Goal: Information Seeking & Learning: Learn about a topic

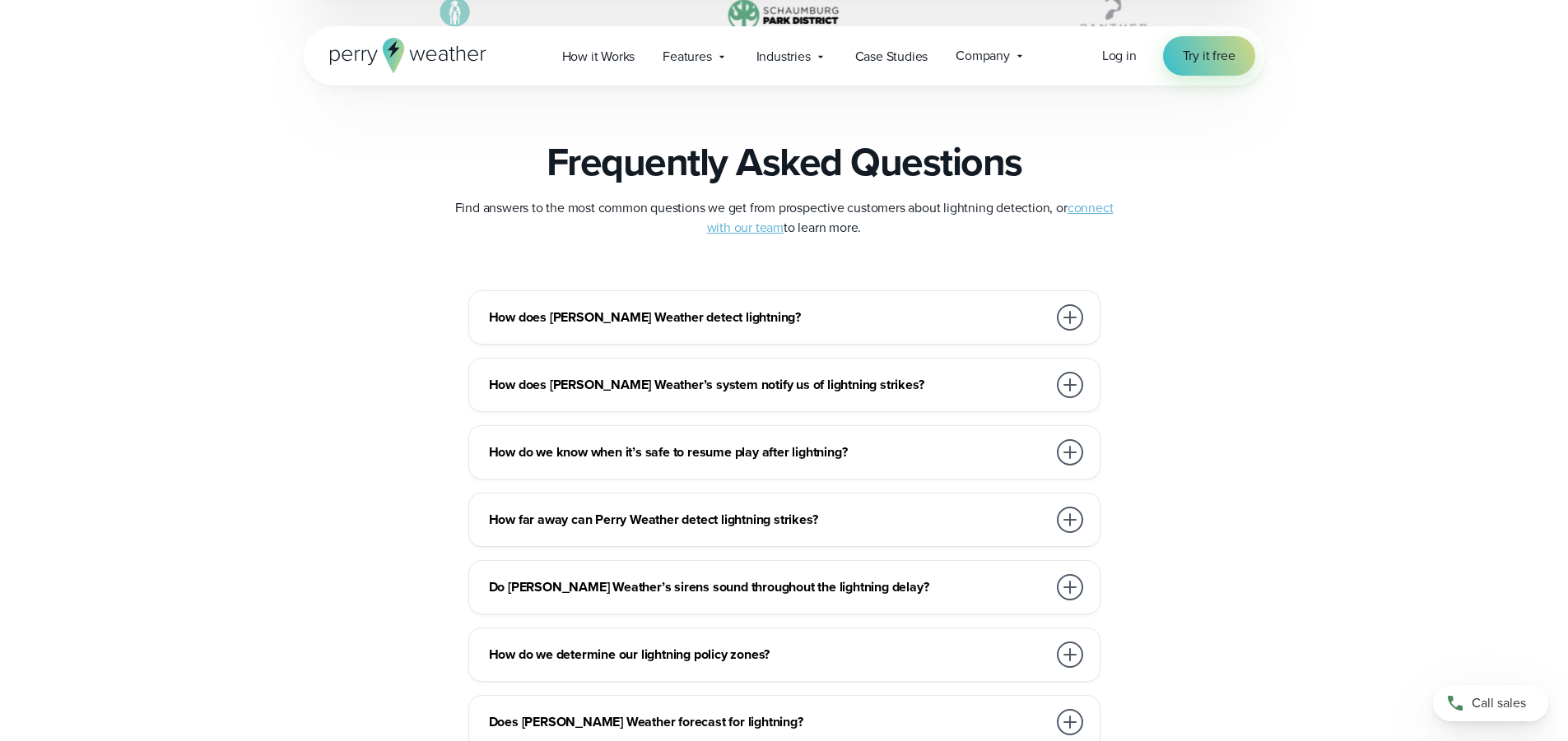
scroll to position [3537, 0]
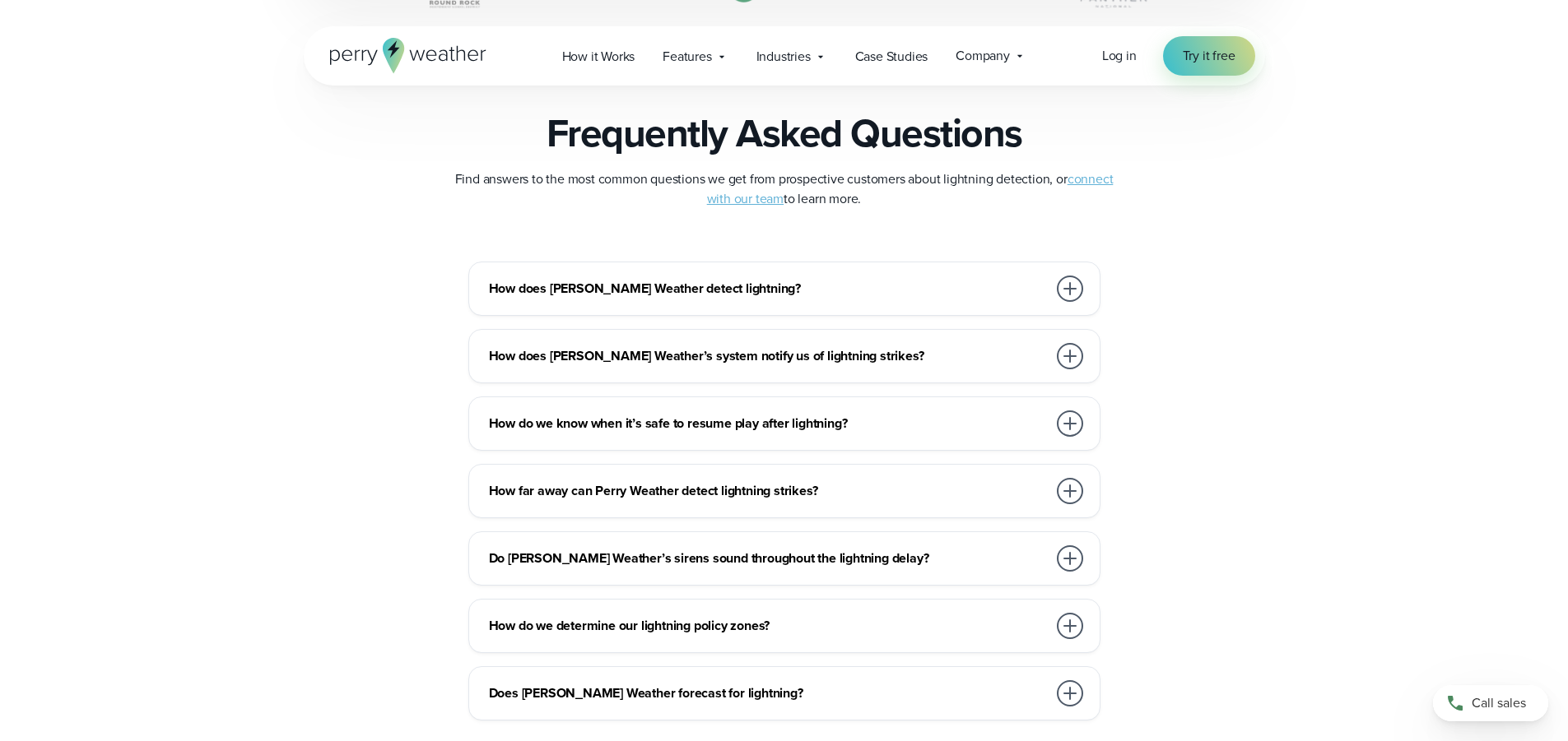
click at [1065, 359] on div at bounding box center [1070, 356] width 27 height 27
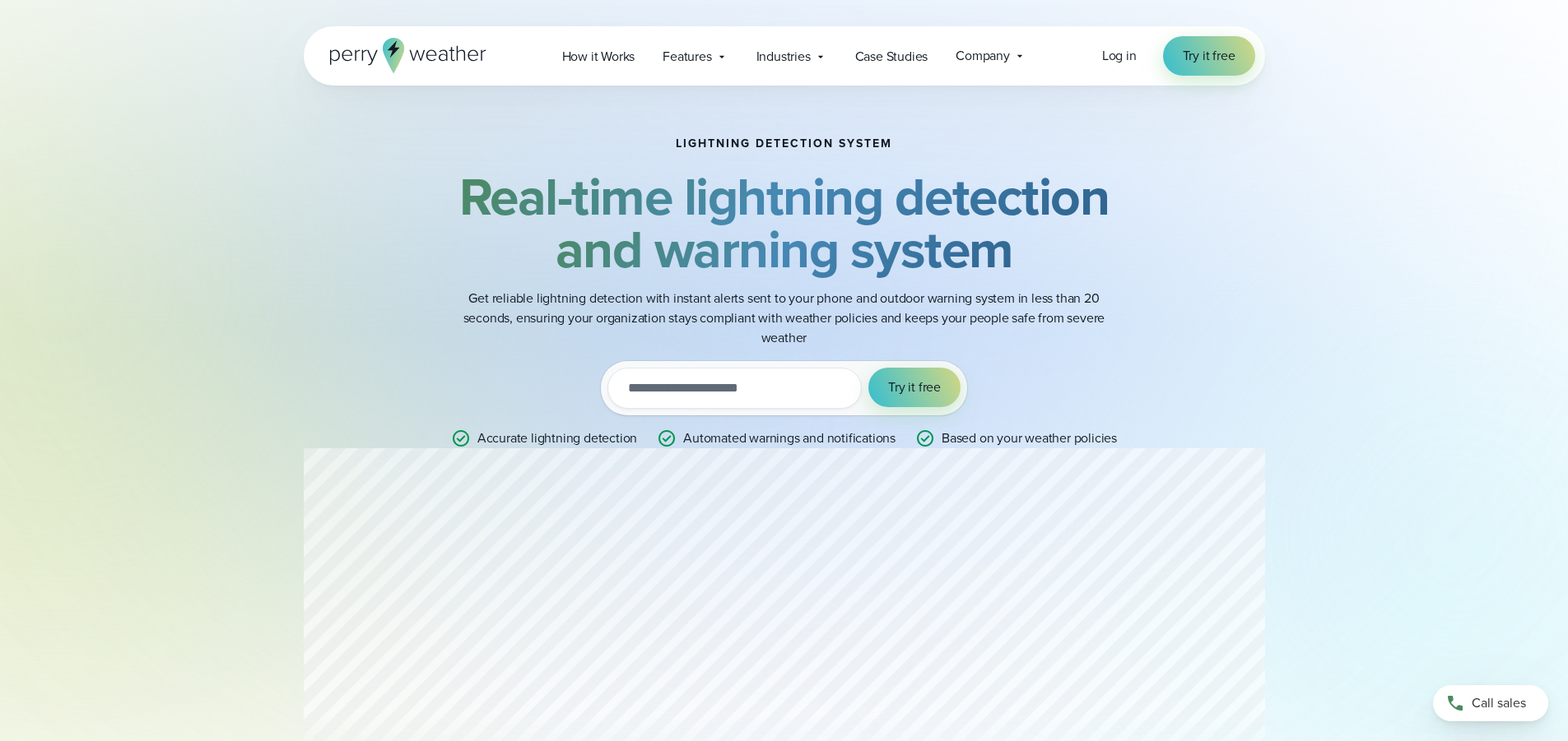
scroll to position [0, 0]
click at [702, 60] on span "Features" at bounding box center [686, 57] width 48 height 20
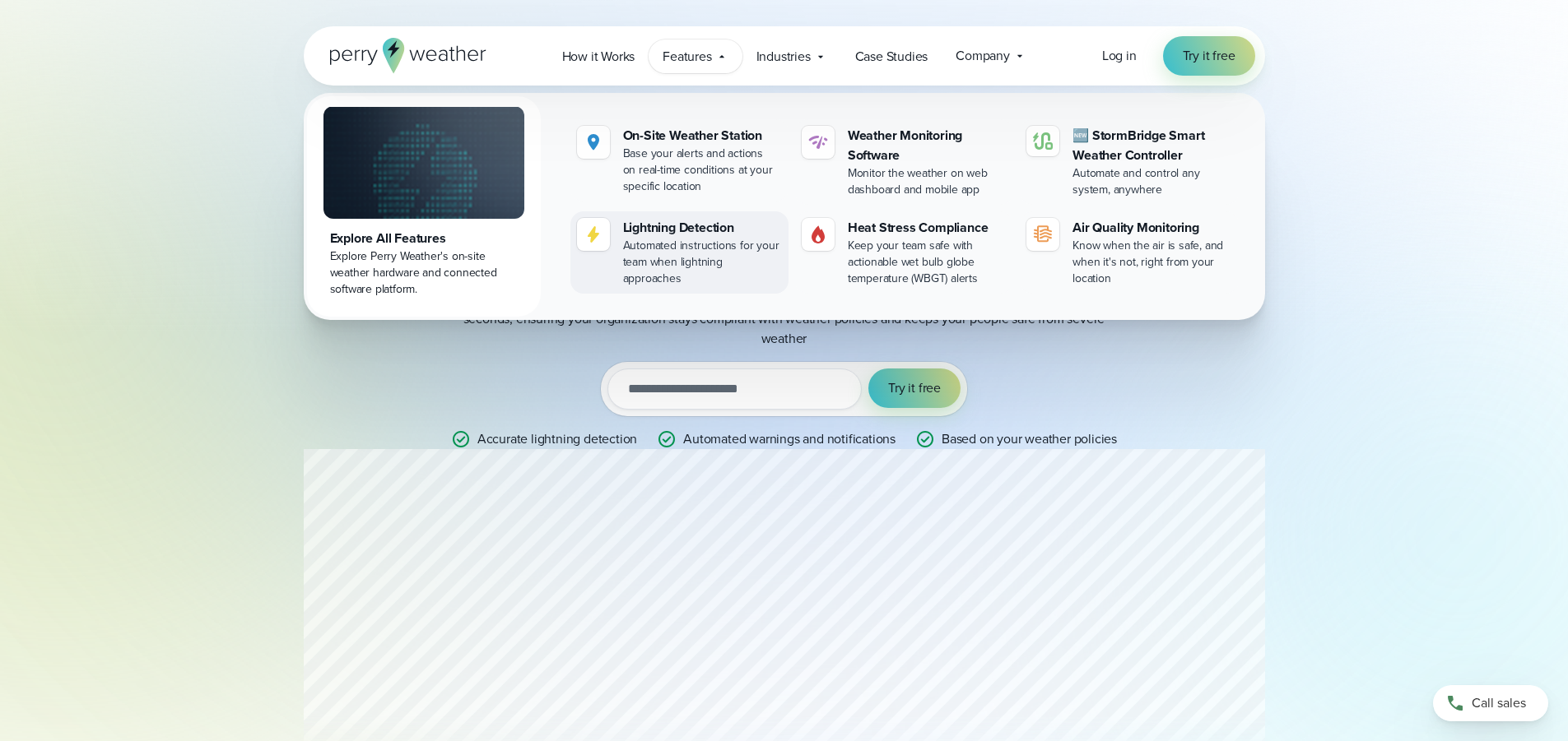
click at [673, 240] on div "Automated instructions for your team when lightning approaches" at bounding box center [702, 262] width 159 height 49
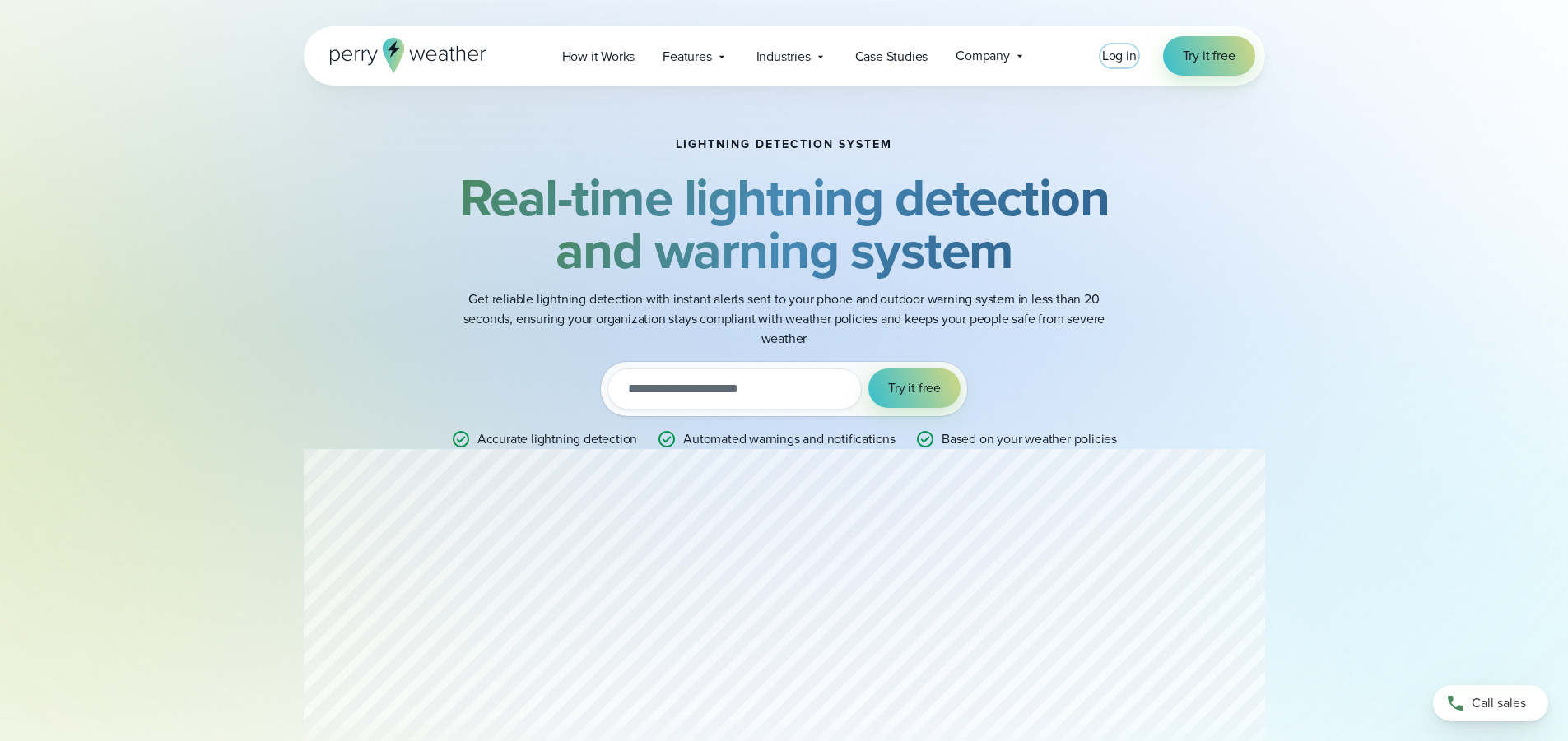
click at [1110, 56] on span "Log in" at bounding box center [1119, 56] width 34 height 19
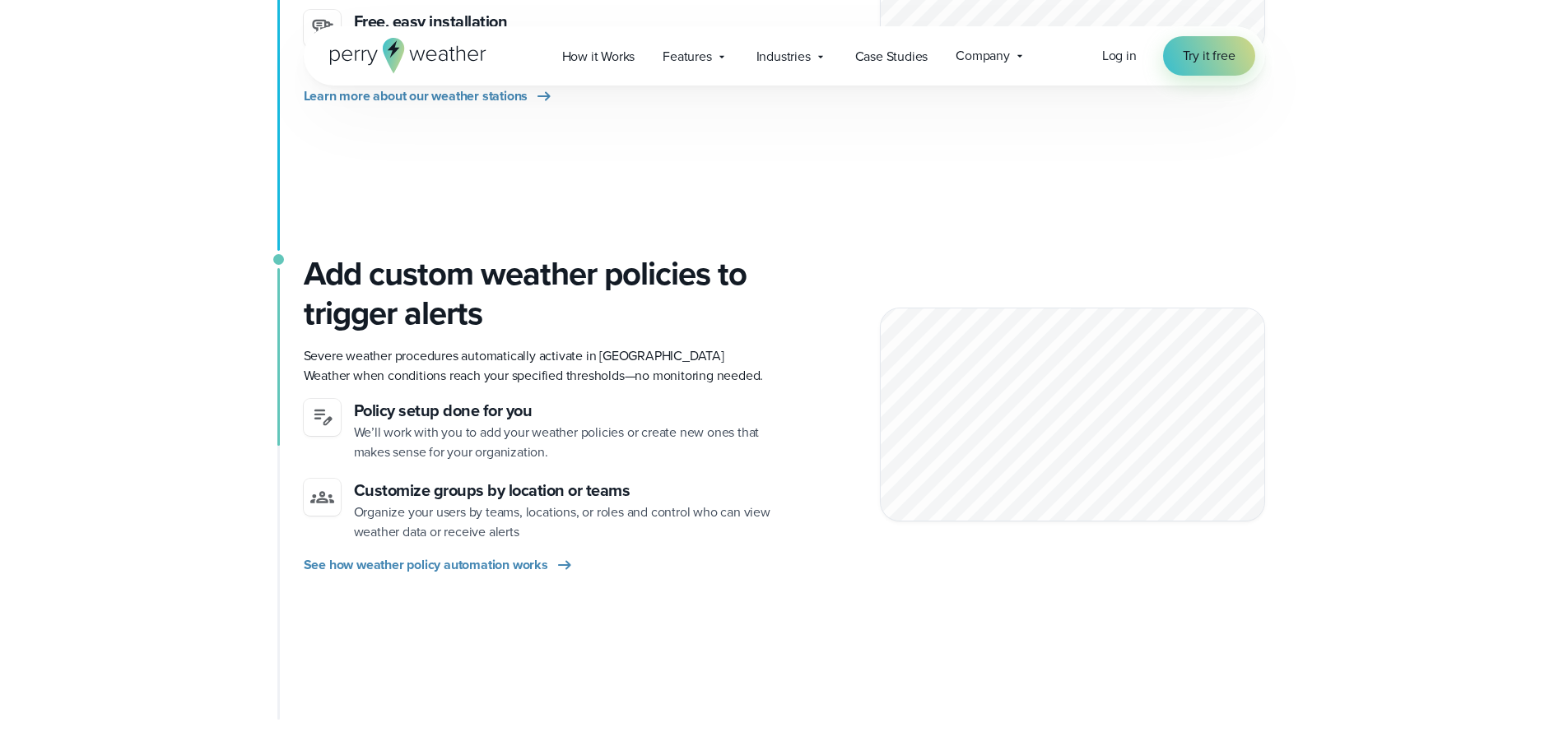
scroll to position [740, 0]
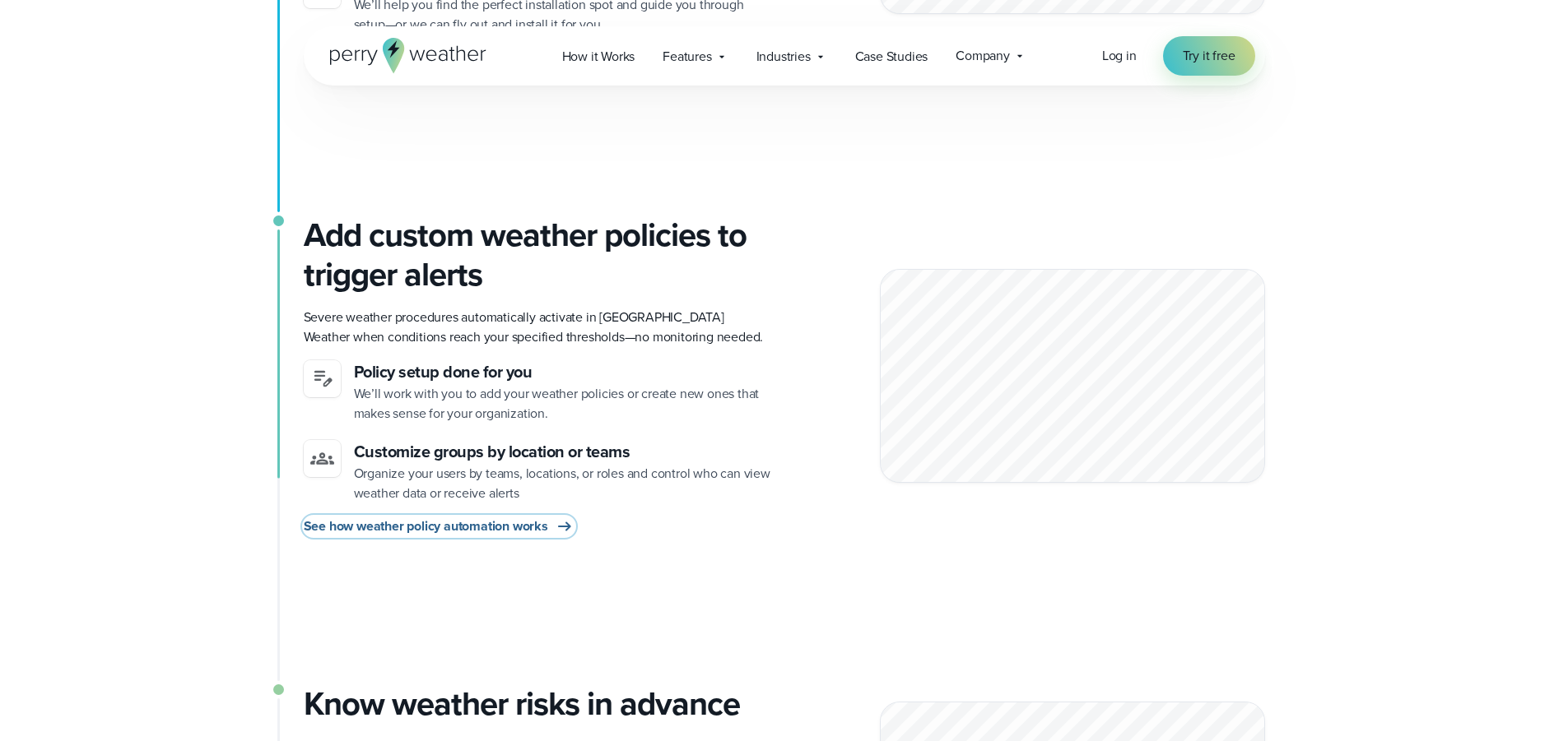
click at [464, 528] on span "See how weather policy automation works" at bounding box center [426, 526] width 244 height 20
